Goal: Task Accomplishment & Management: Manage account settings

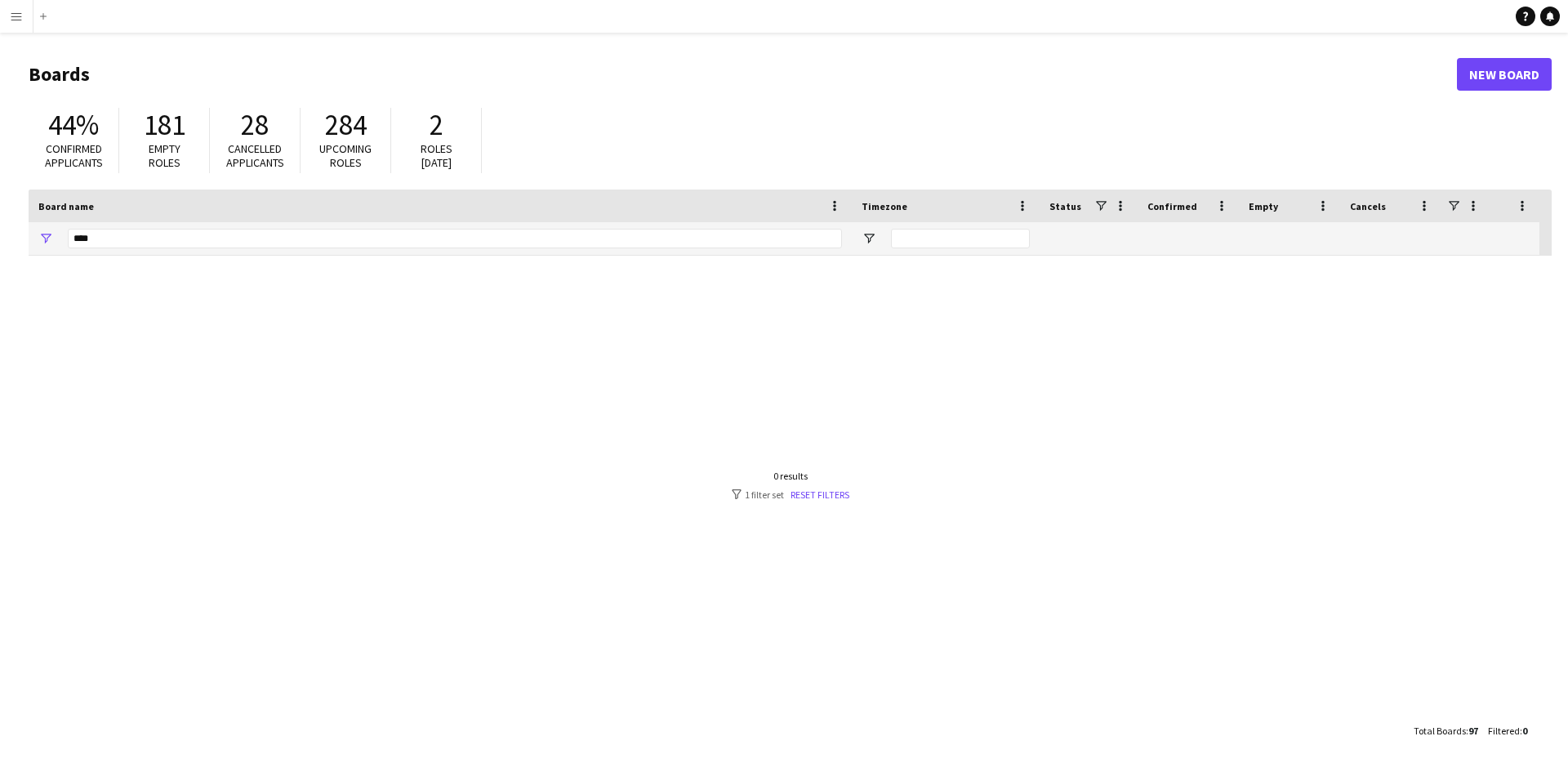
click at [20, 17] on app-icon "Menu" at bounding box center [16, 16] width 13 height 13
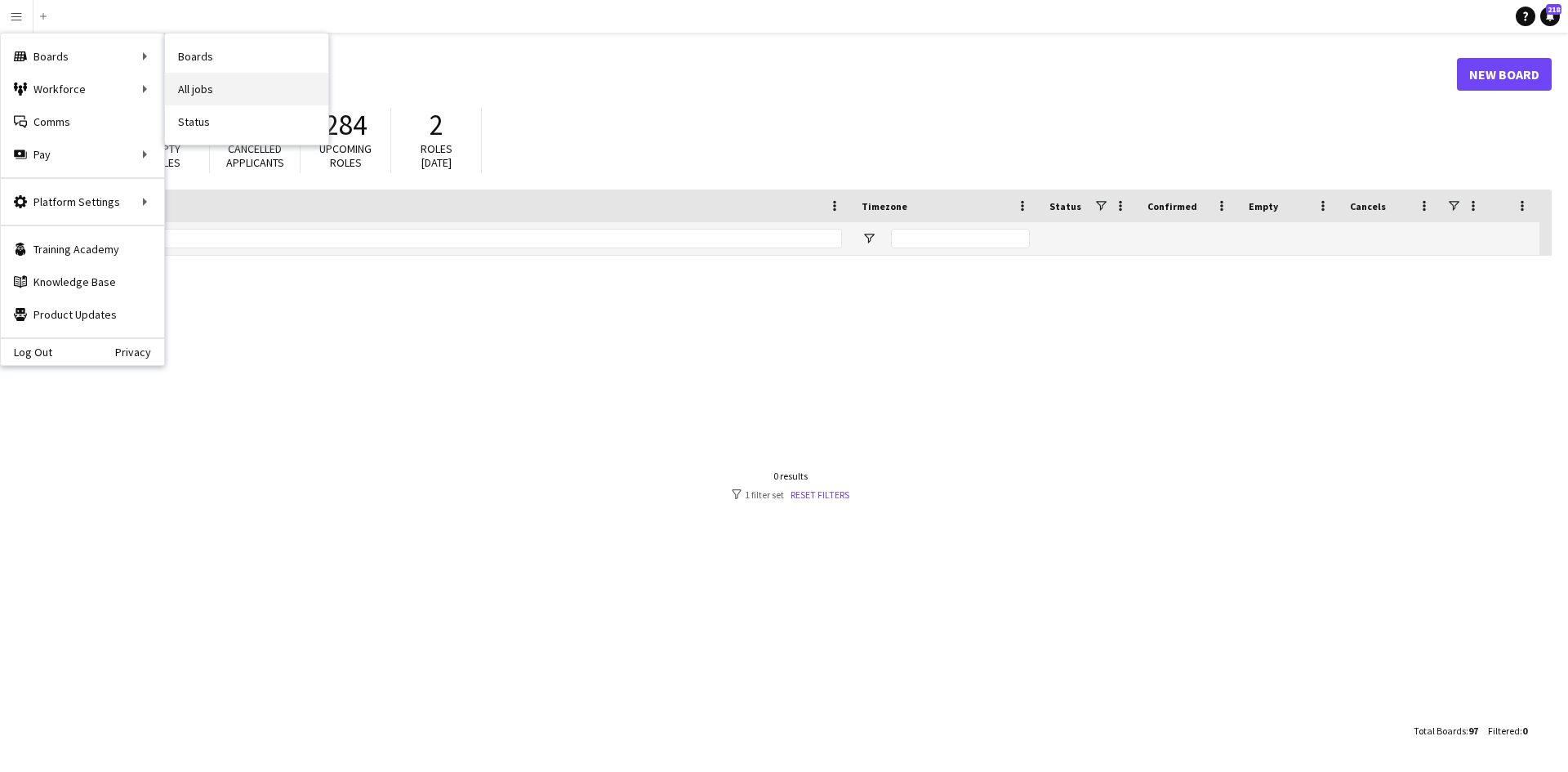
click at [207, 81] on link "All jobs" at bounding box center [246, 89] width 163 height 32
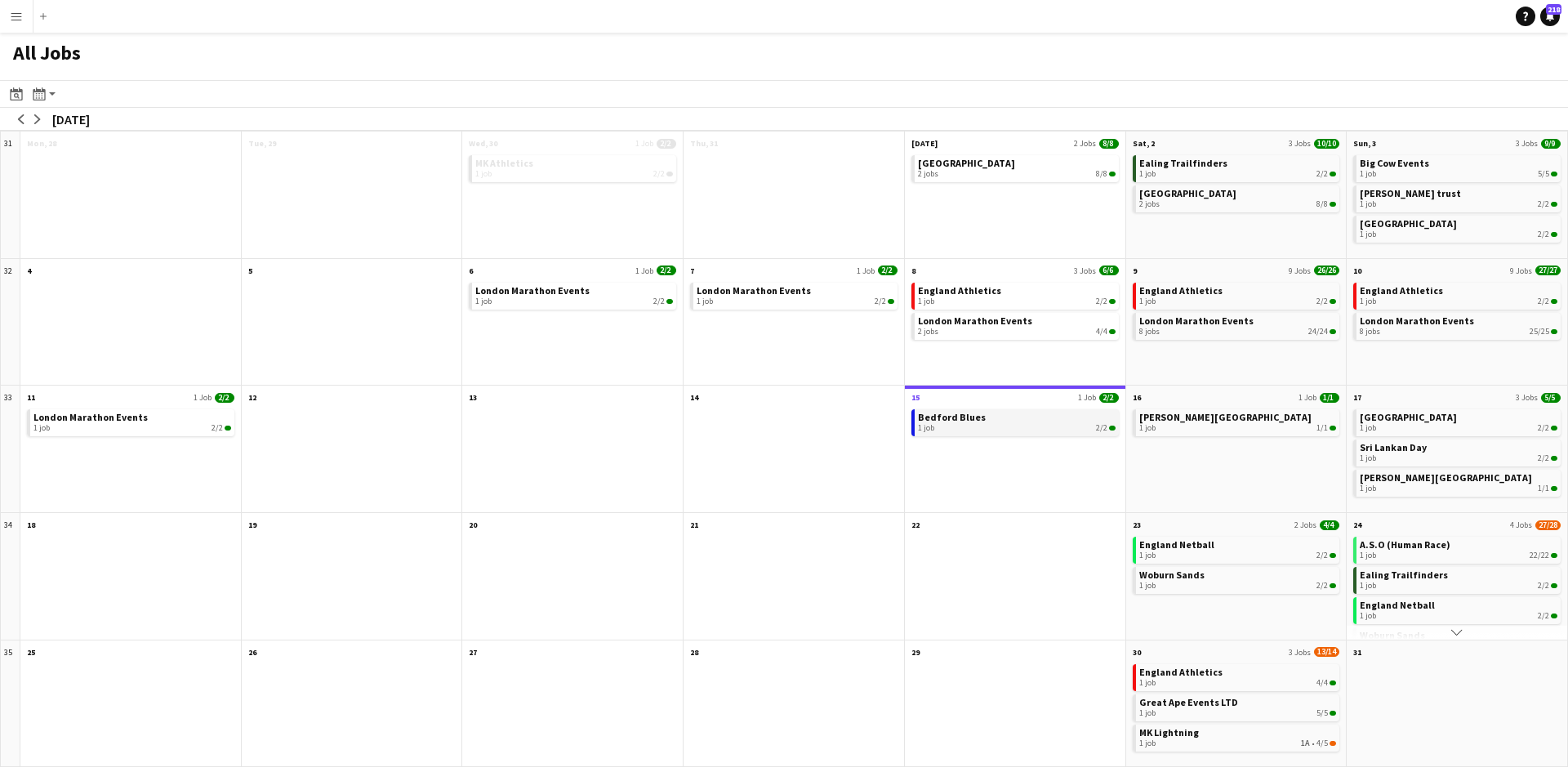
click at [959, 426] on div "1 job 2/2" at bounding box center [1016, 427] width 197 height 10
click at [1206, 414] on link "Stowe School 1 job 1/1" at bounding box center [1238, 421] width 197 height 23
click at [1410, 419] on span "[GEOGRAPHIC_DATA]" at bounding box center [1408, 418] width 97 height 13
click at [1415, 447] on span "Sri Lankan Day" at bounding box center [1393, 447] width 67 height 13
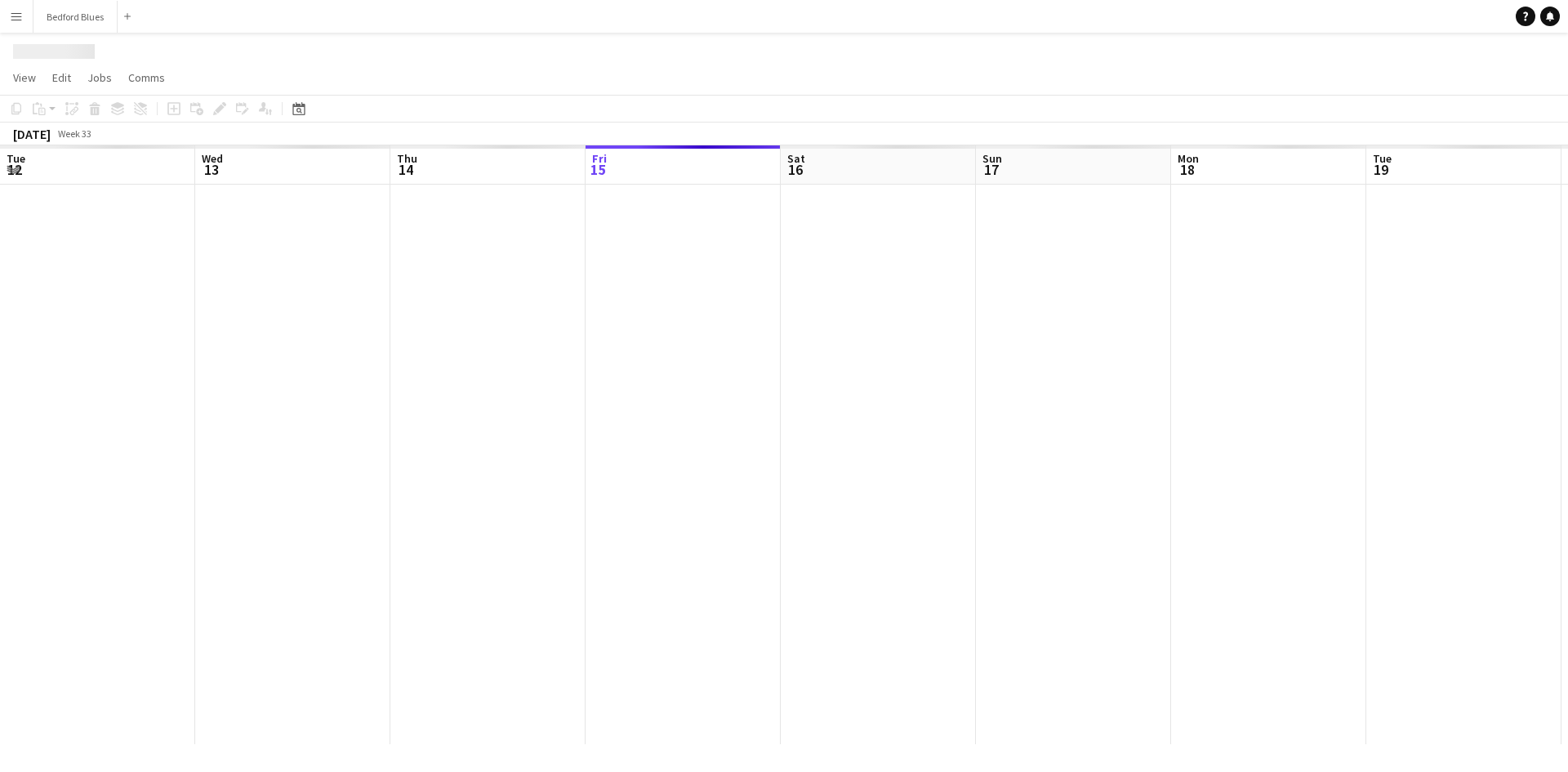
scroll to position [0, 390]
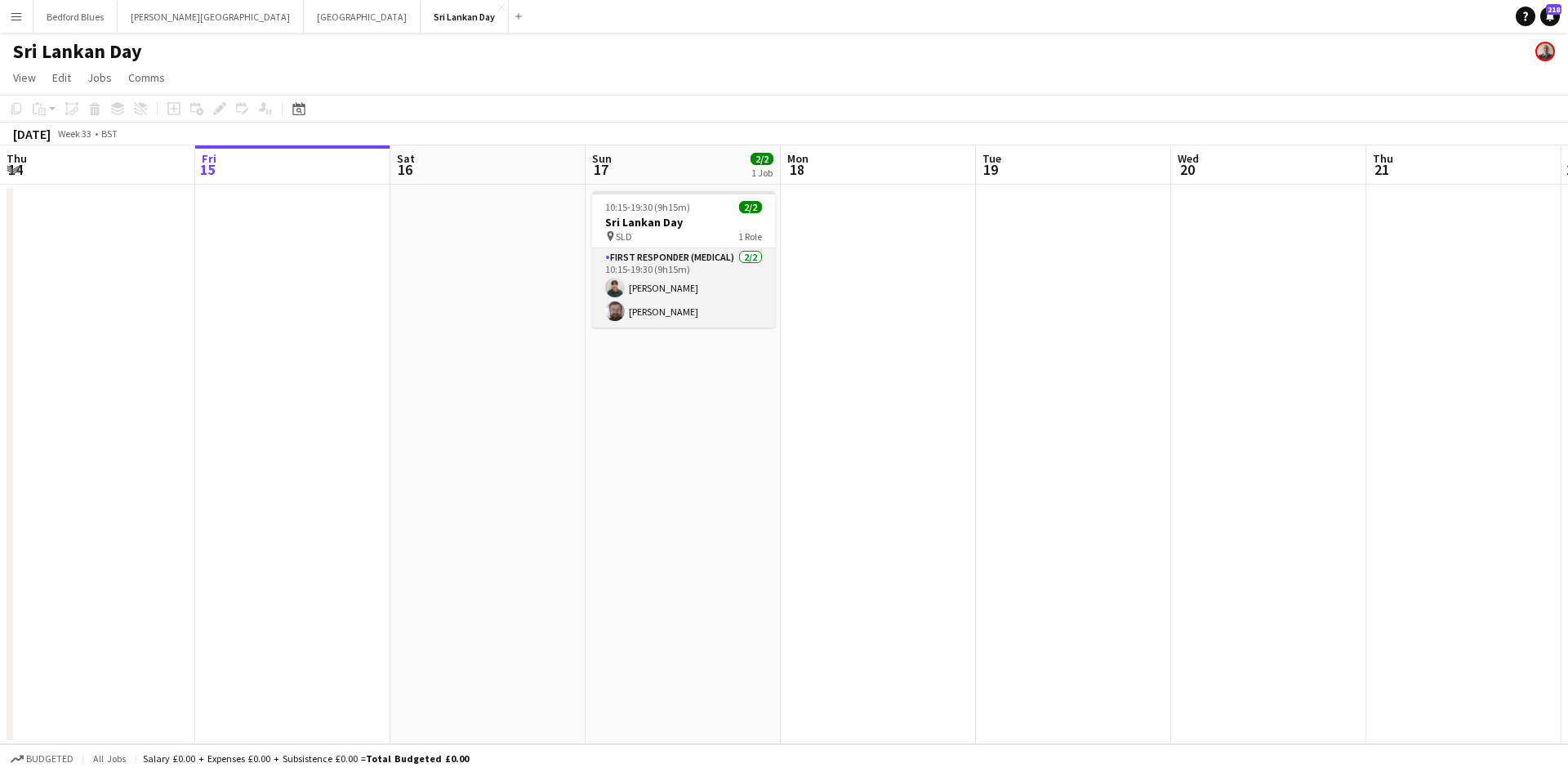
click at [651, 261] on app-card-role "First Responder (Medical) 2/2 10:15-19:30 (9h15m) Treny Sutton Christopher Hutt…" at bounding box center [683, 288] width 183 height 79
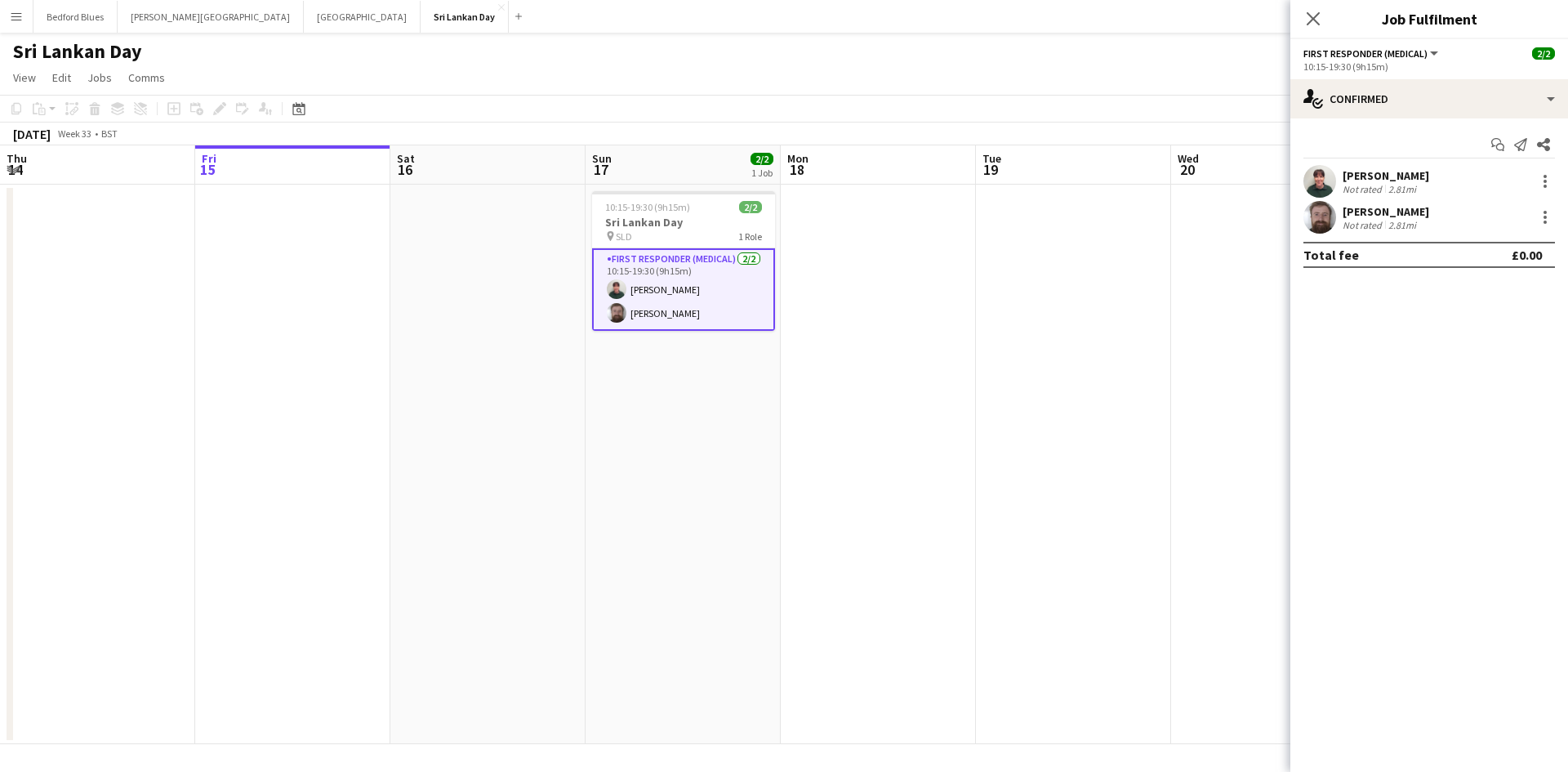
click at [651, 261] on app-card-role "First Responder (Medical) 2/2 10:15-19:30 (9h15m) Treny Sutton Christopher Hutt…" at bounding box center [683, 289] width 183 height 82
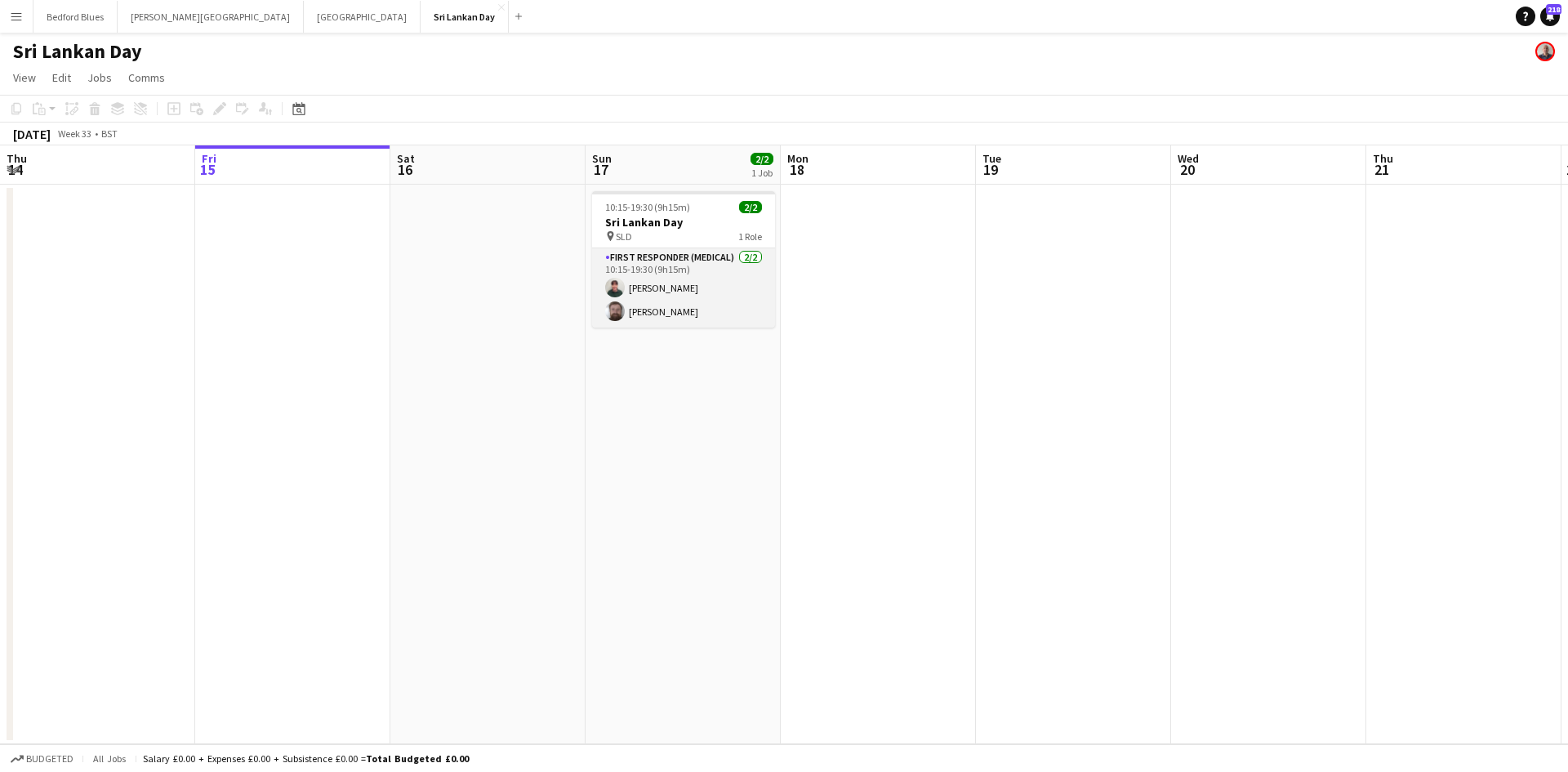
click at [651, 261] on app-card-role "First Responder (Medical) 2/2 10:15-19:30 (9h15m) Treny Sutton Christopher Hutt…" at bounding box center [683, 288] width 183 height 79
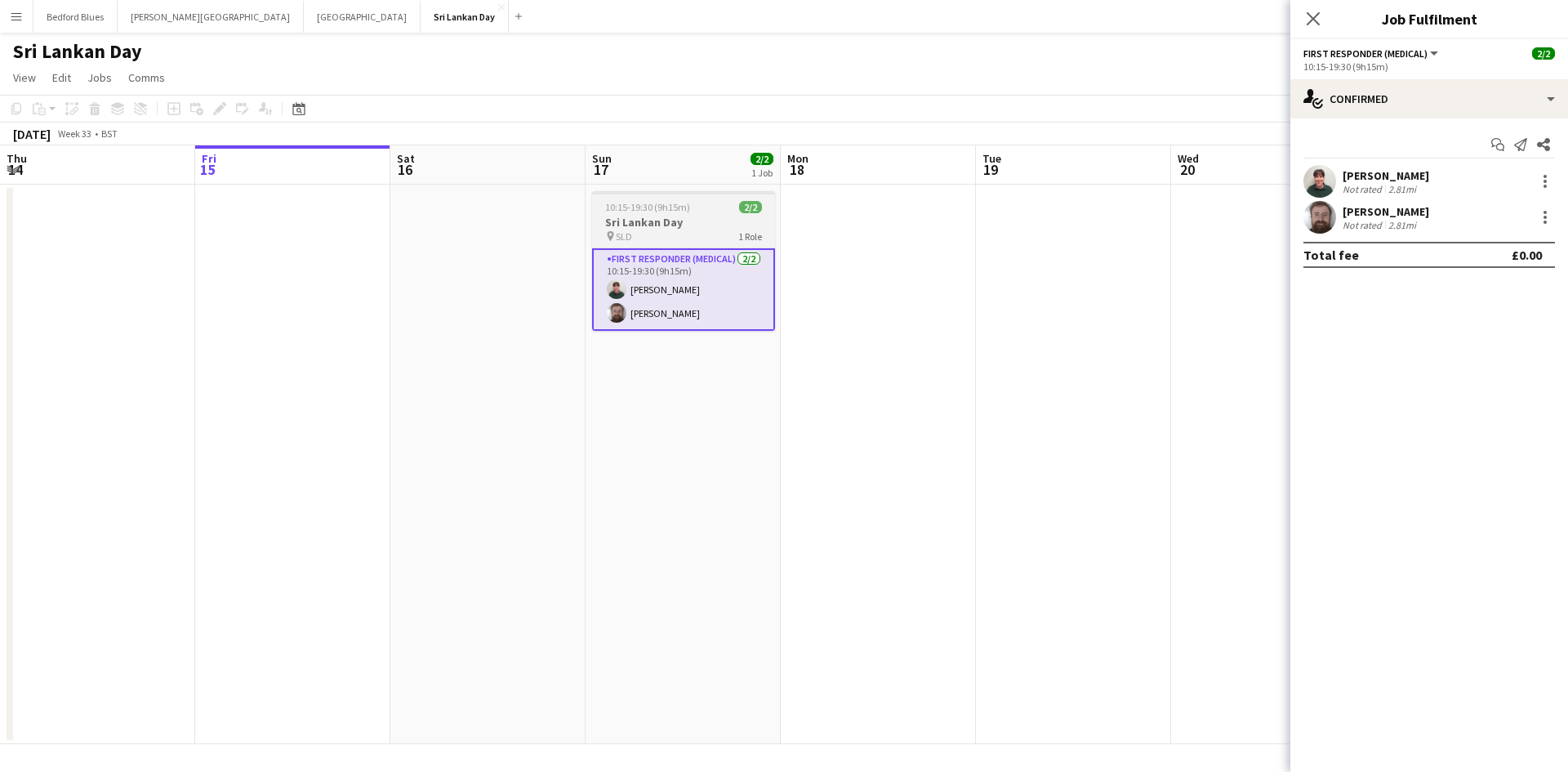
click at [655, 224] on h3 "Sri Lankan Day" at bounding box center [683, 222] width 183 height 14
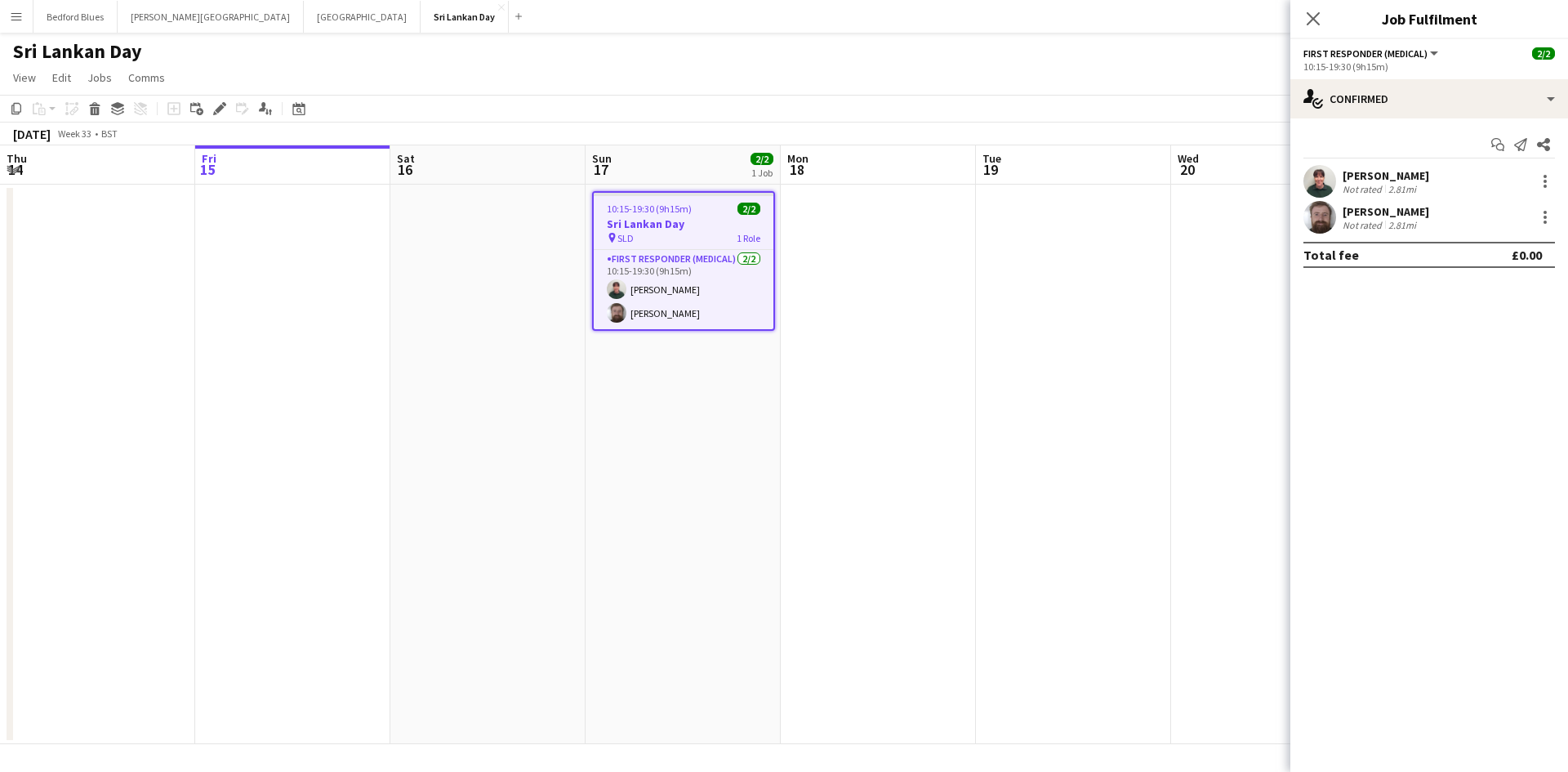
click at [655, 224] on h3 "Sri Lankan Day" at bounding box center [683, 224] width 179 height 14
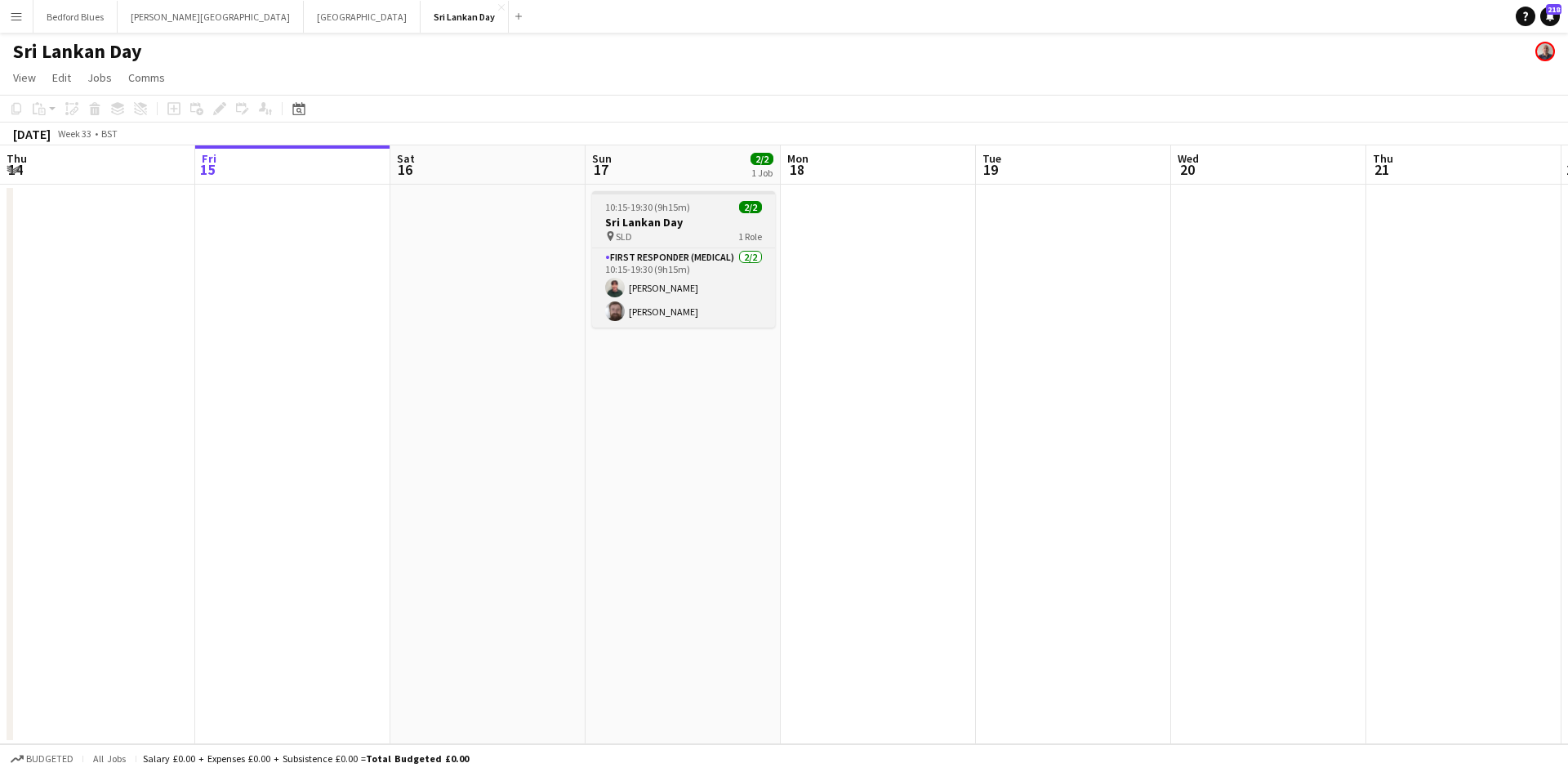
click at [655, 224] on h3 "Sri Lankan Day" at bounding box center [683, 222] width 183 height 14
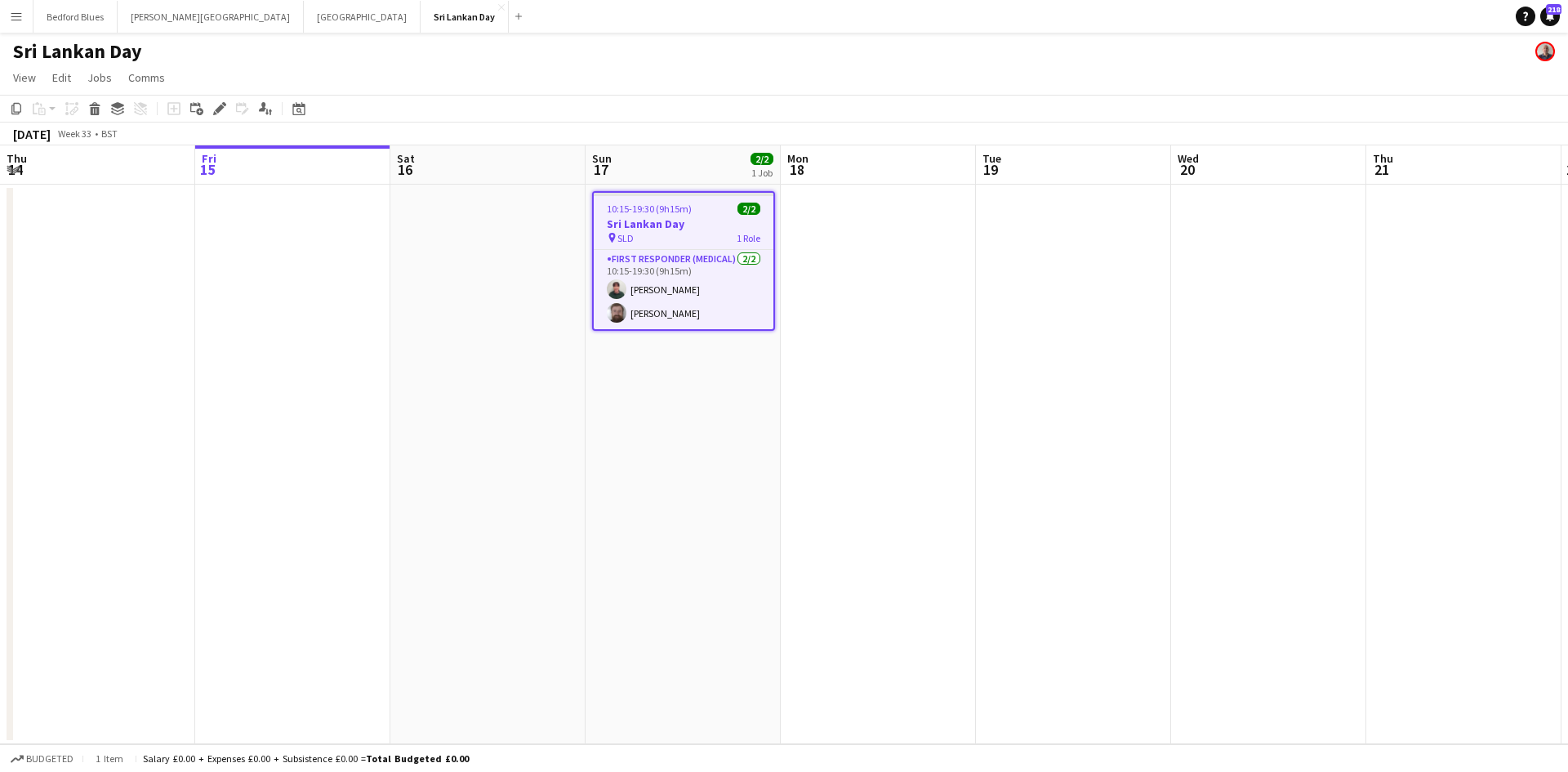
click at [649, 243] on div "pin SLD 1 Role" at bounding box center [683, 237] width 179 height 13
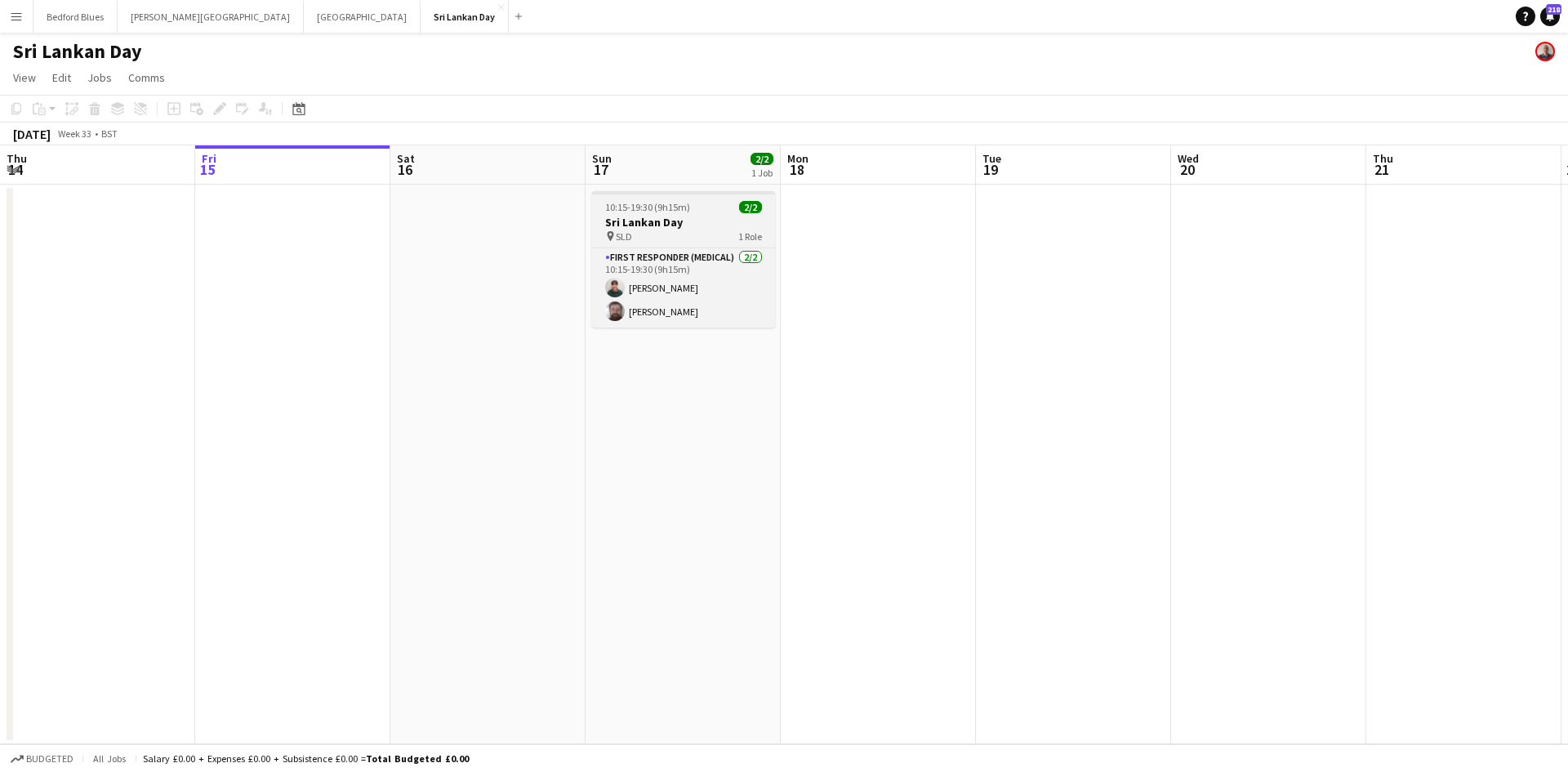
click at [649, 243] on app-job-card "10:15-19:30 (9h15m) 2/2 Sri Lankan Day pin SLD 1 Role First Responder (Medical)…" at bounding box center [683, 259] width 183 height 136
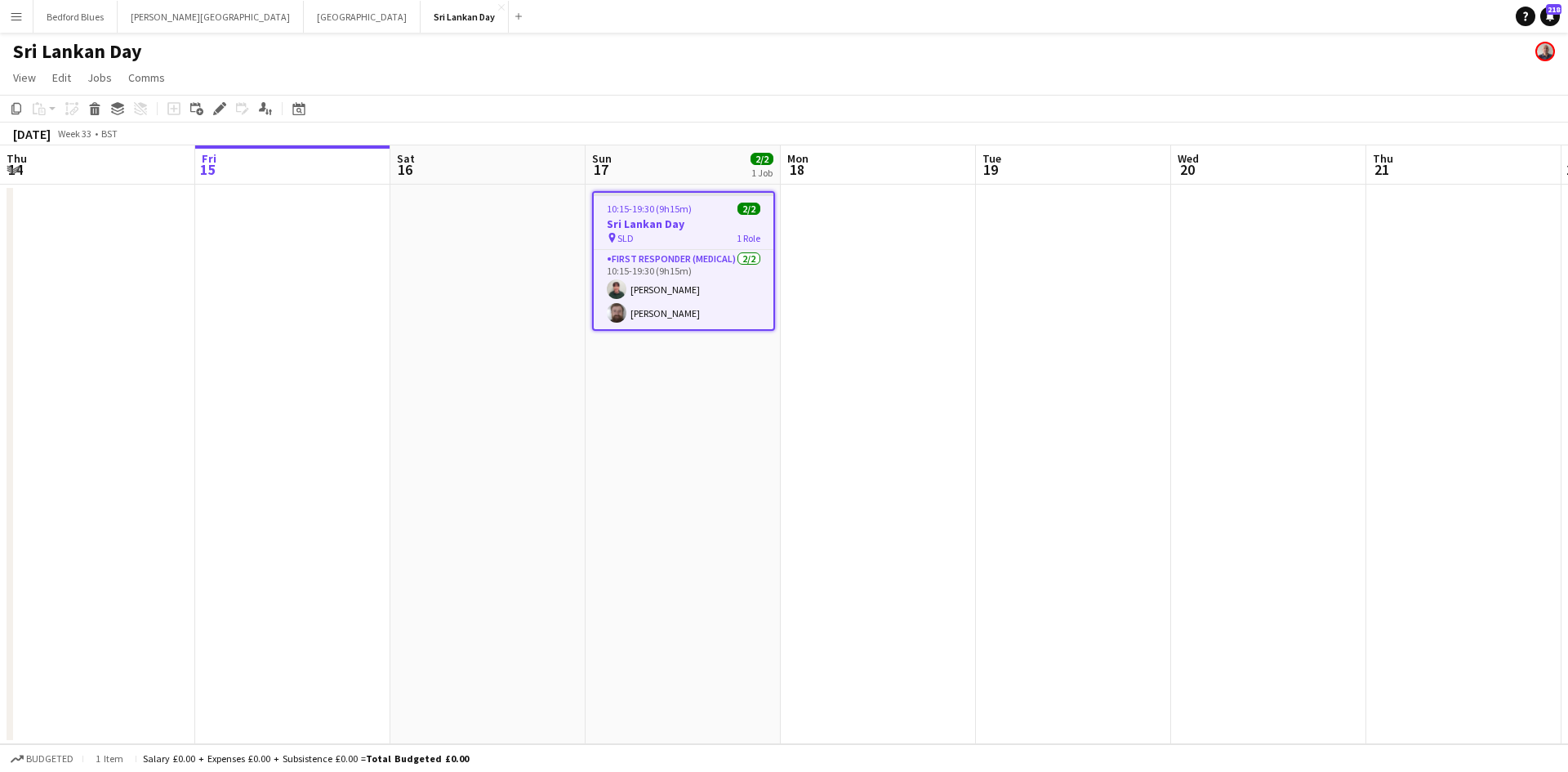
click at [649, 243] on div "pin SLD 1 Role" at bounding box center [683, 237] width 179 height 13
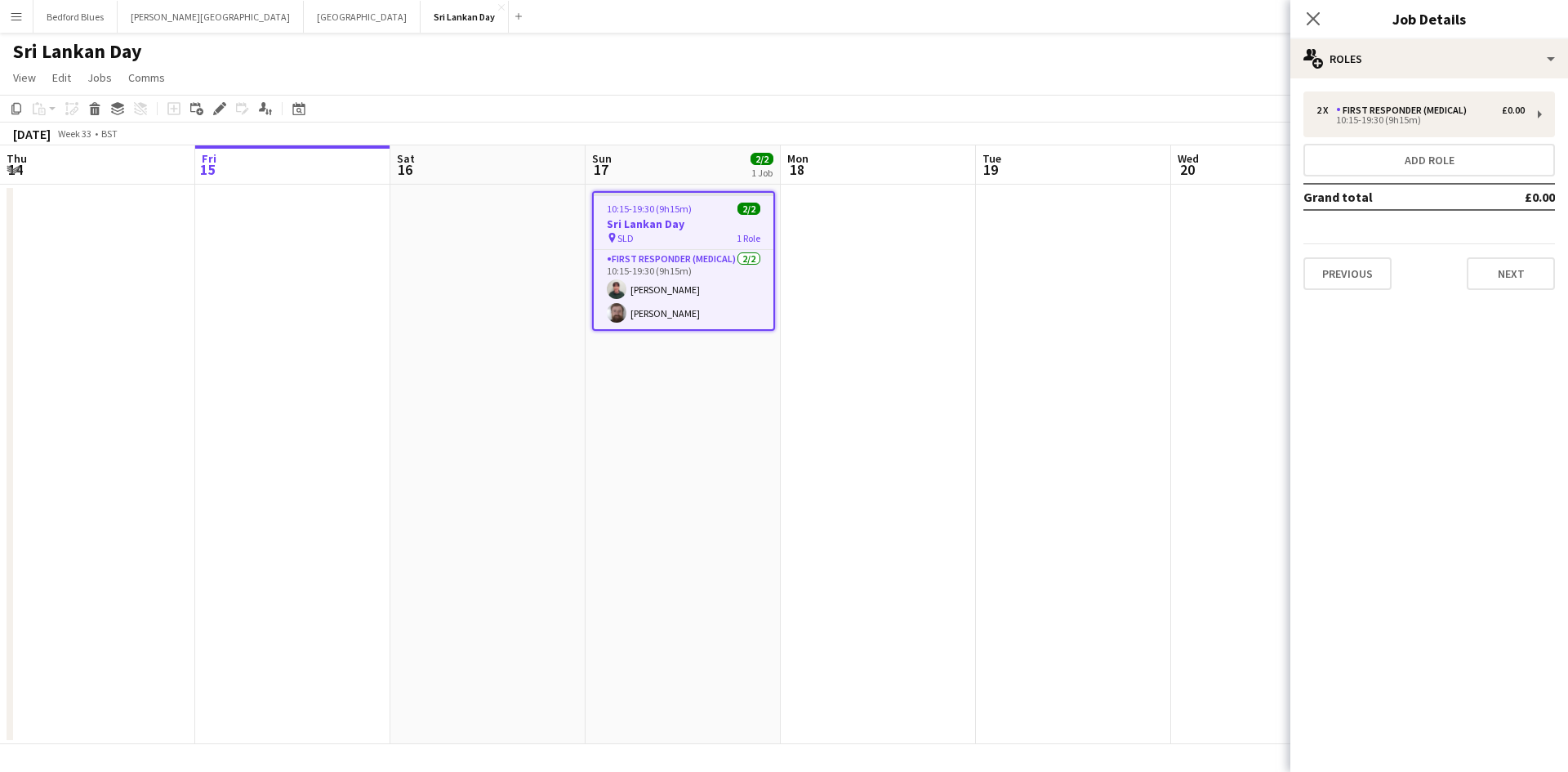
click at [644, 243] on div "pin SLD 1 Role" at bounding box center [683, 237] width 179 height 13
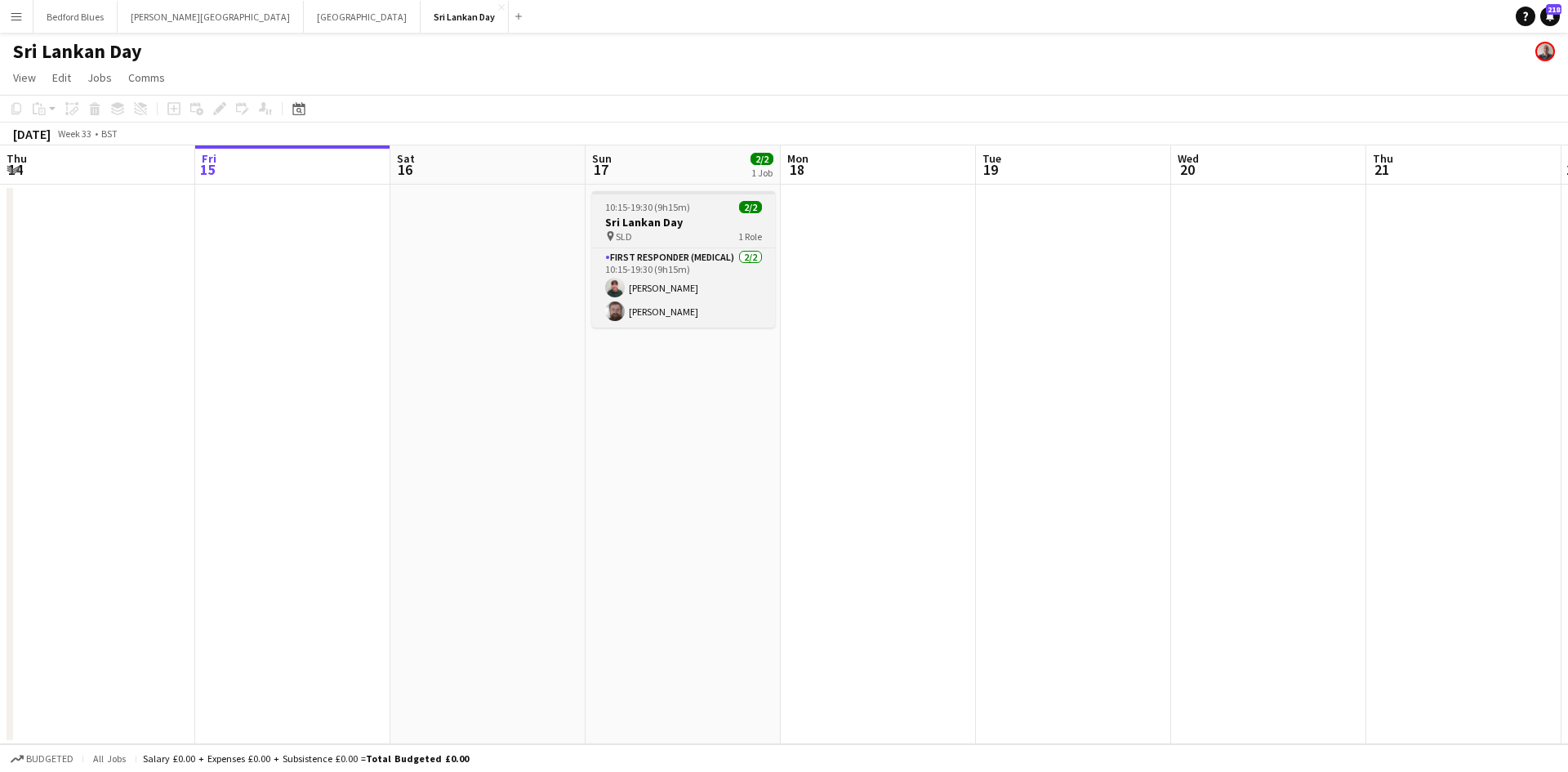
click at [644, 243] on app-job-card "10:15-19:30 (9h15m) 2/2 Sri Lankan Day pin SLD 1 Role First Responder (Medical)…" at bounding box center [683, 259] width 183 height 136
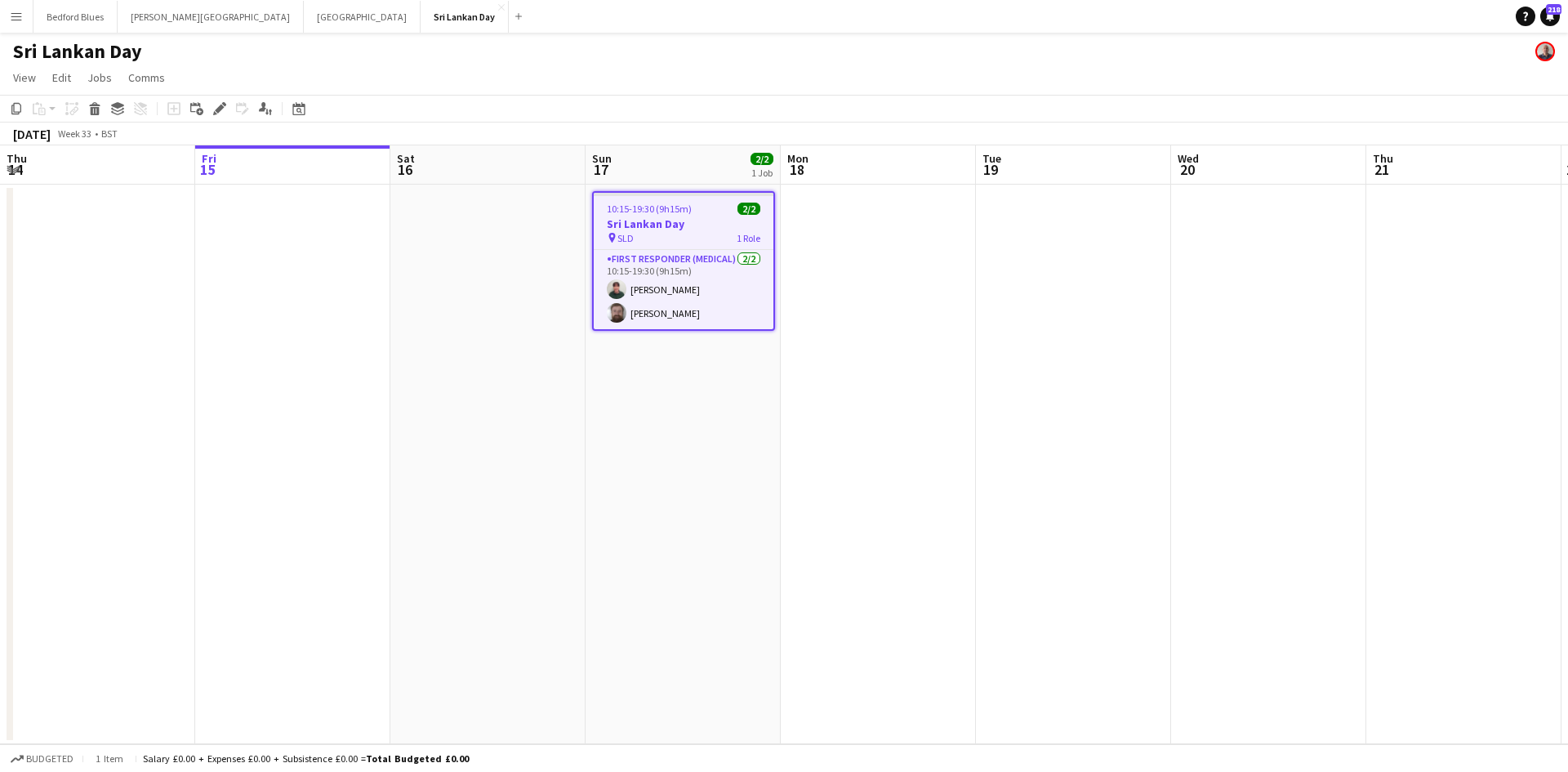
click at [644, 243] on div "pin SLD 1 Role" at bounding box center [683, 237] width 179 height 13
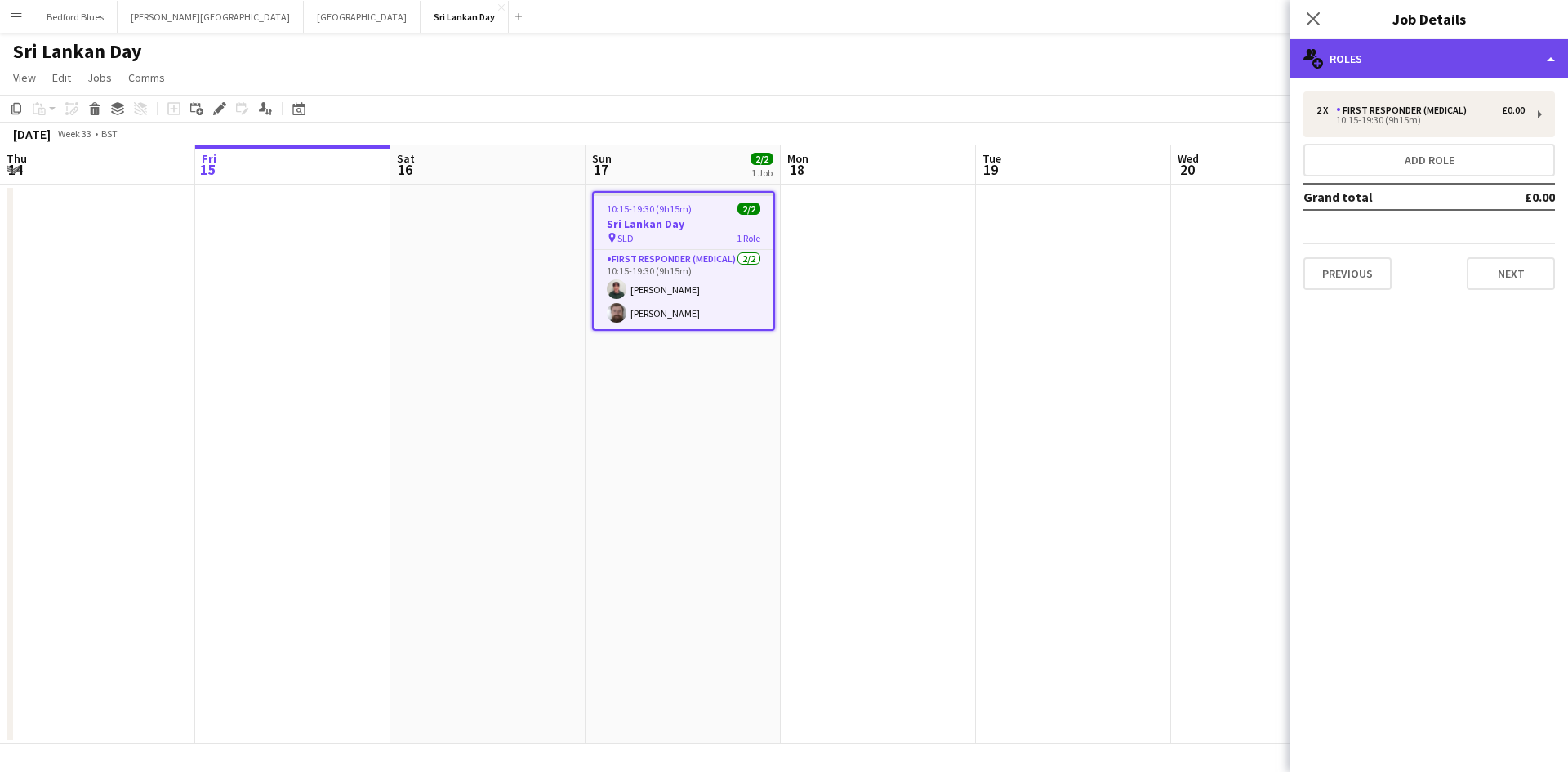
click at [1495, 57] on div "multiple-users-add Roles" at bounding box center [1429, 58] width 278 height 39
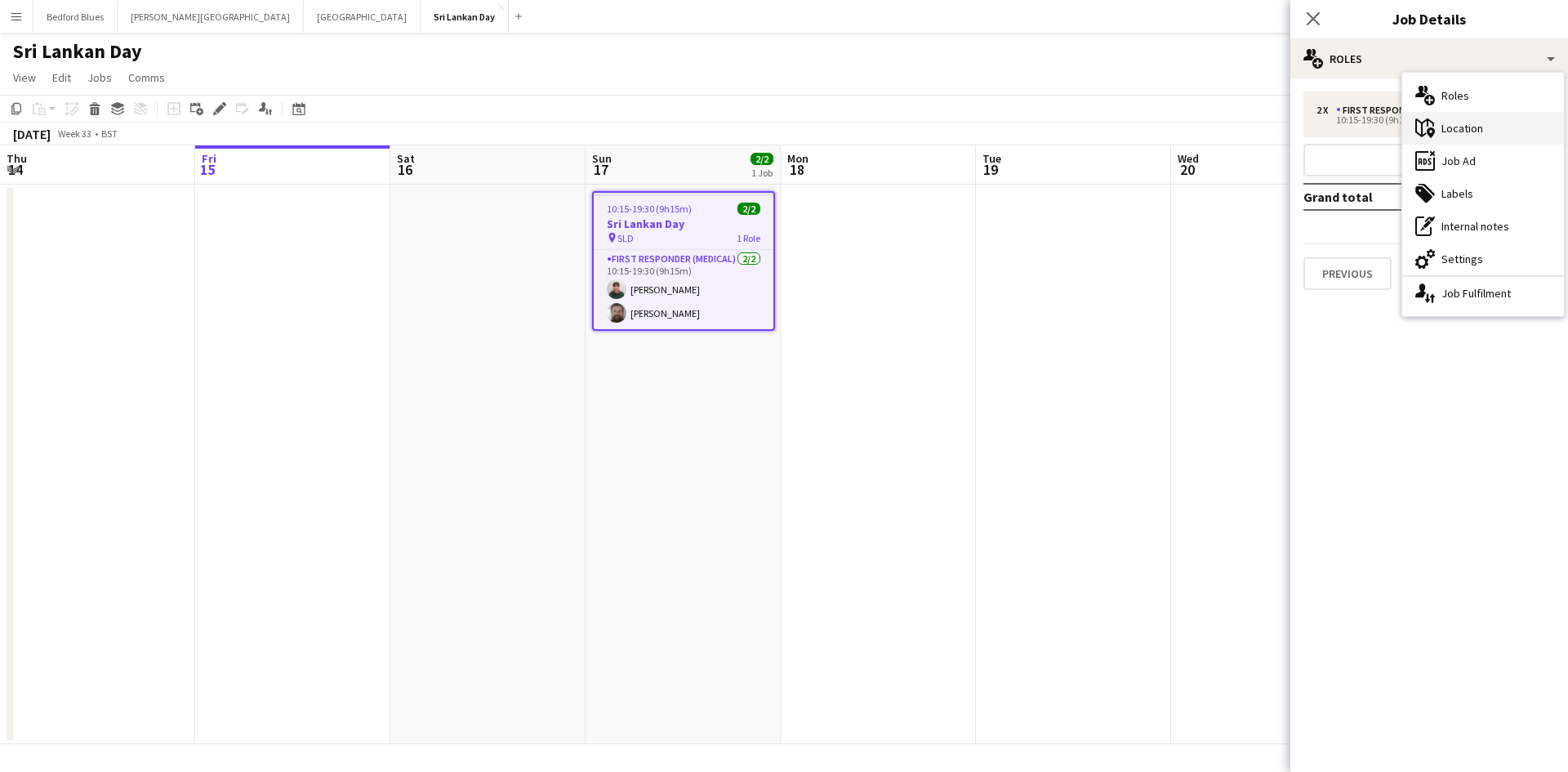
click at [1474, 127] on div "maps-pin-1 Location" at bounding box center [1482, 128] width 161 height 32
